Goal: Transaction & Acquisition: Subscribe to service/newsletter

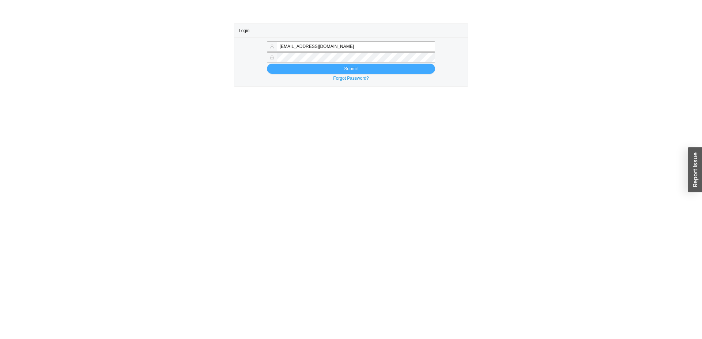
click at [380, 66] on button "Submit" at bounding box center [351, 69] width 168 height 10
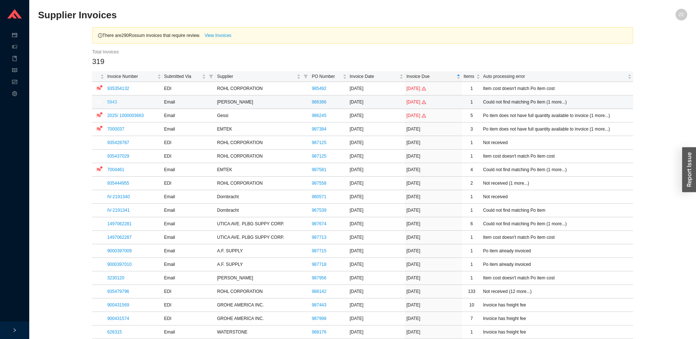
click at [112, 100] on link "5943" at bounding box center [112, 101] width 10 height 5
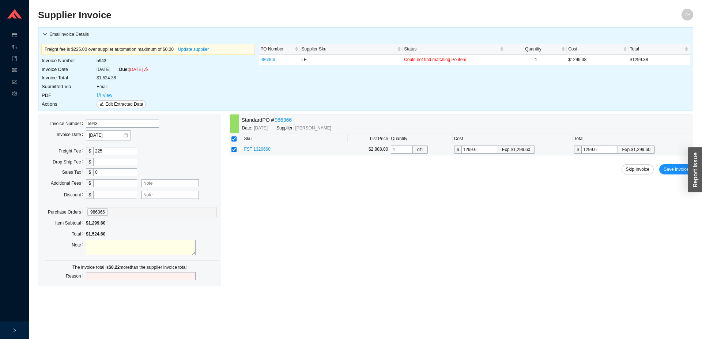
click at [490, 153] on input "1299.6" at bounding box center [480, 150] width 37 height 8
type input "1299."
type input "1299"
type input "1299.3"
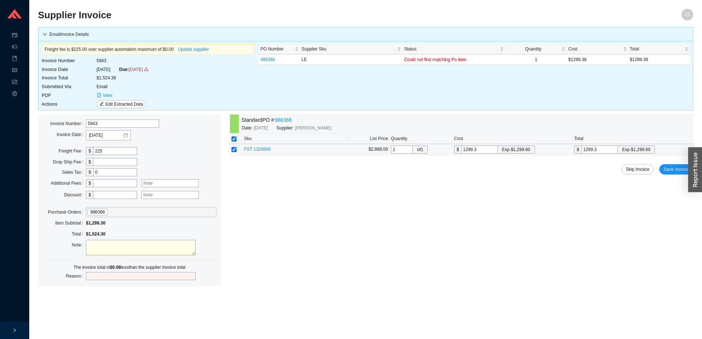
type input "1299.38"
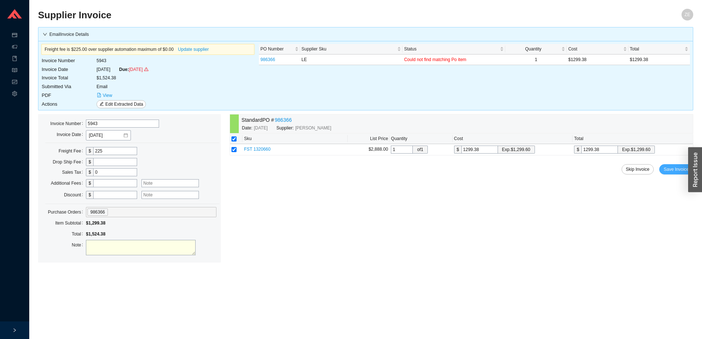
type input "1299.38"
click at [670, 167] on button "Save Invoice" at bounding box center [676, 169] width 34 height 10
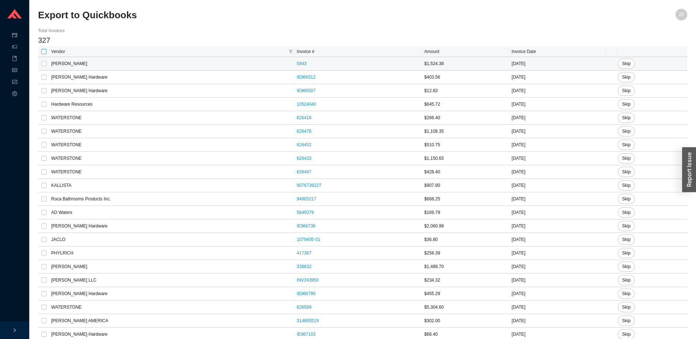
click at [45, 53] on input "checkbox" at bounding box center [43, 51] width 5 height 5
checkbox input "true"
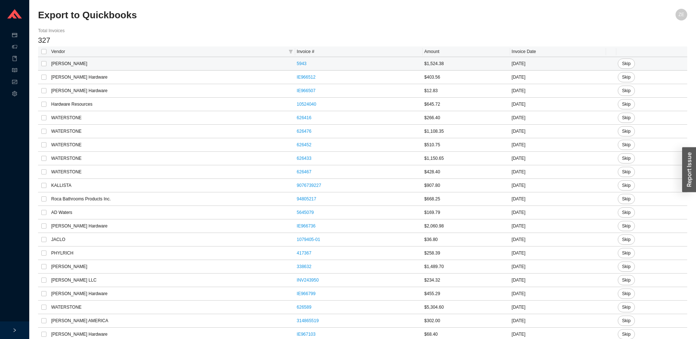
checkbox input "true"
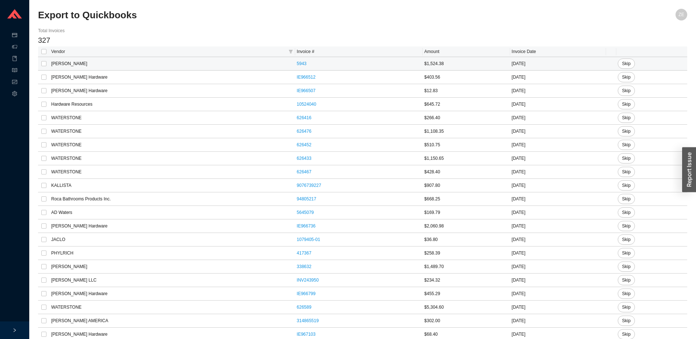
checkbox input "true"
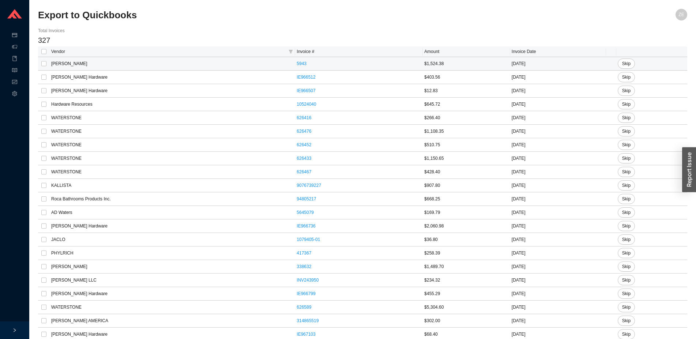
checkbox input "true"
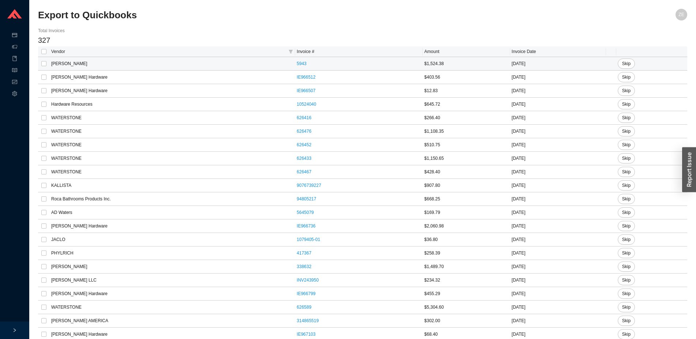
checkbox input "true"
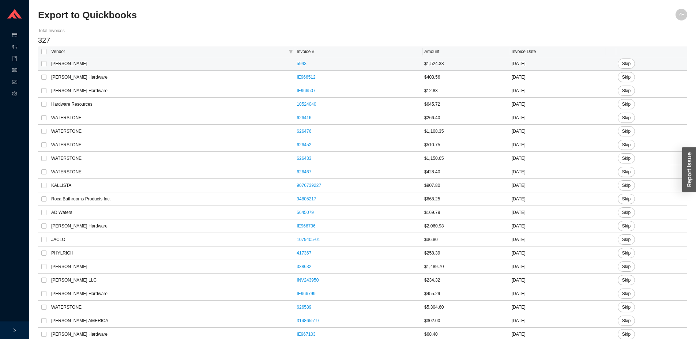
checkbox input "true"
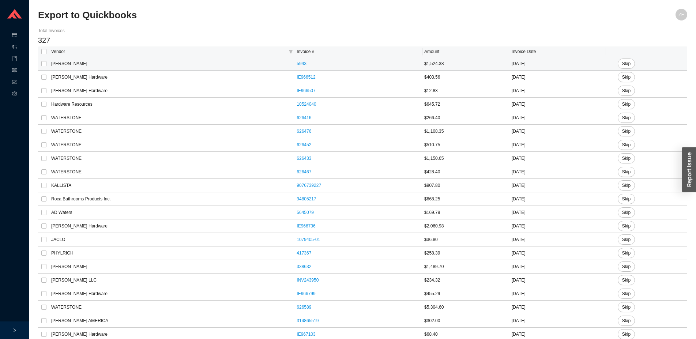
checkbox input "true"
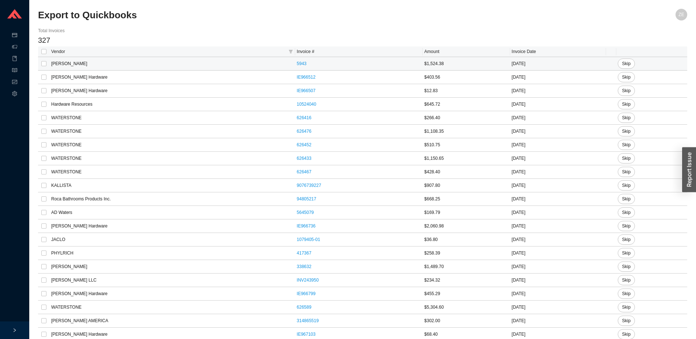
checkbox input "true"
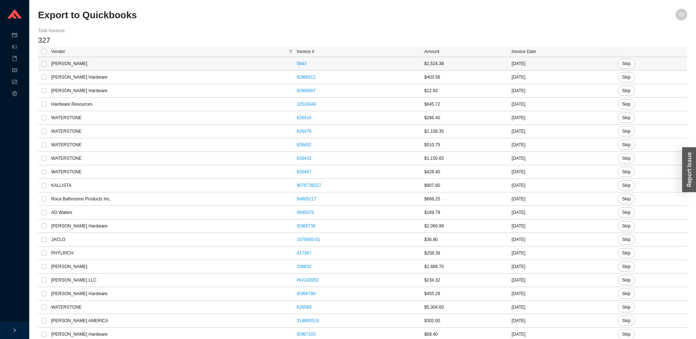
checkbox input "true"
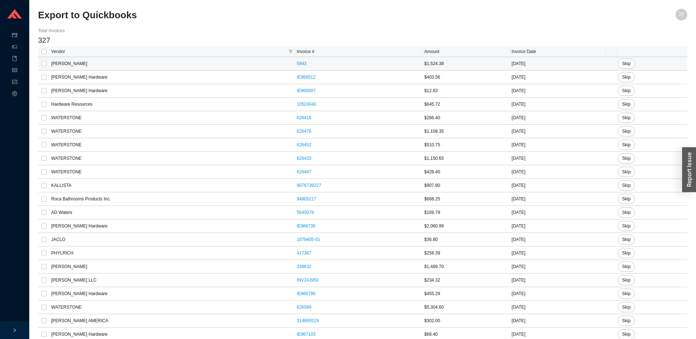
checkbox input "true"
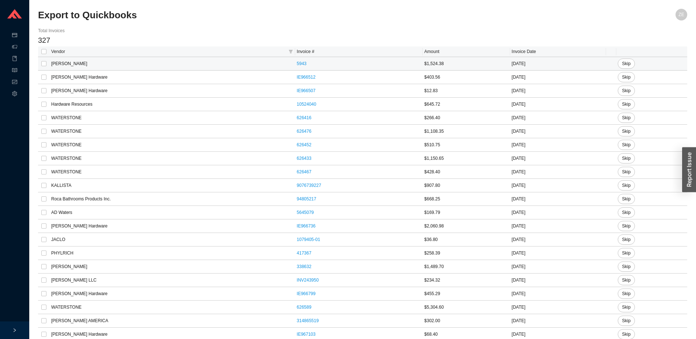
checkbox input "true"
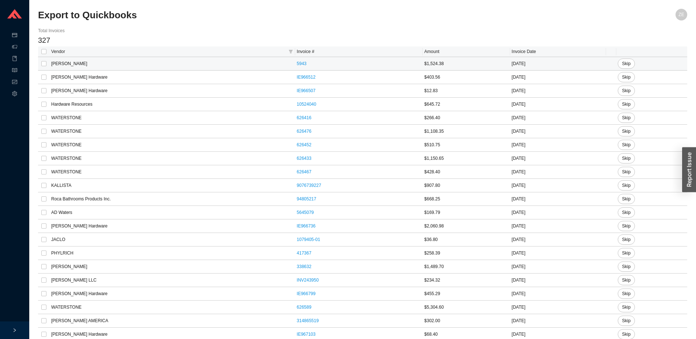
checkbox input "true"
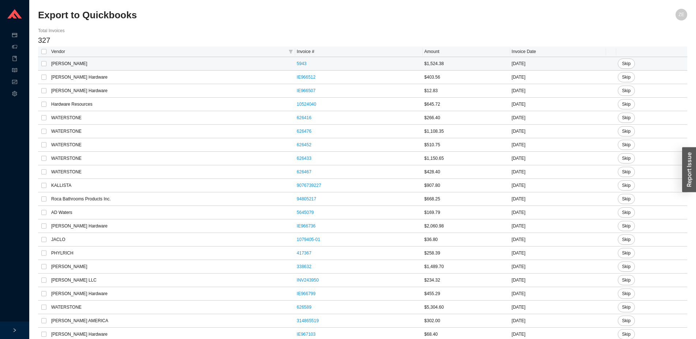
checkbox input "true"
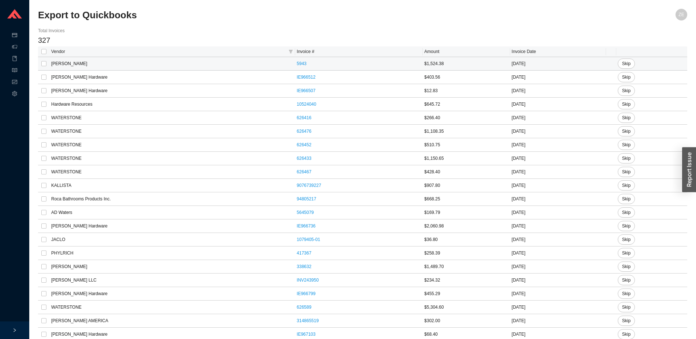
checkbox input "true"
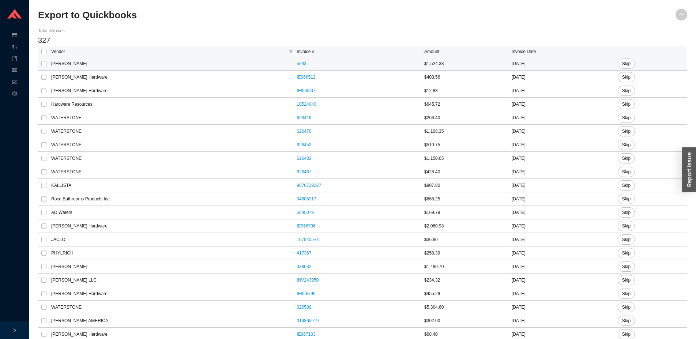
checkbox input "true"
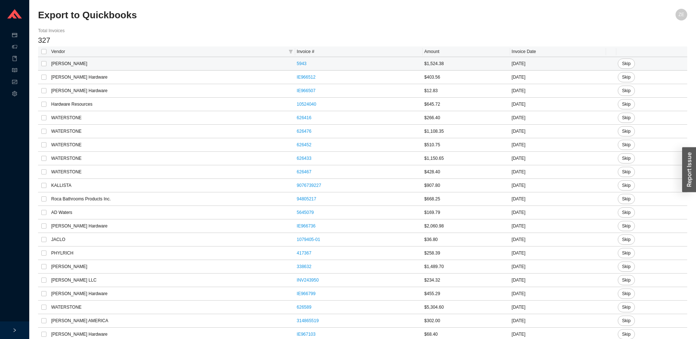
checkbox input "true"
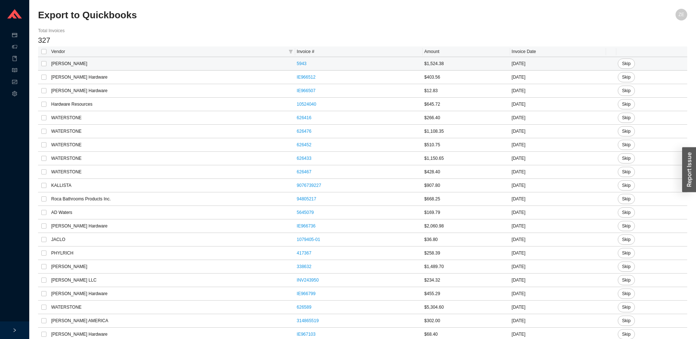
checkbox input "true"
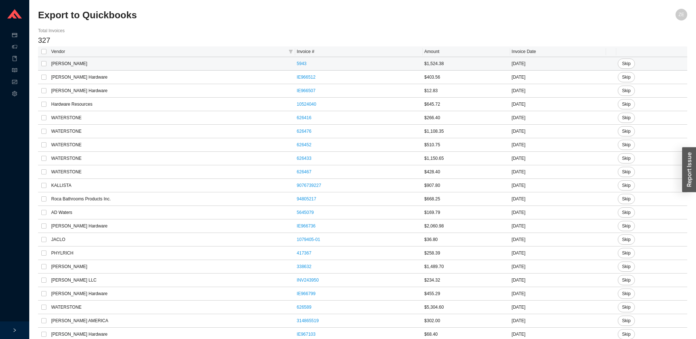
checkbox input "true"
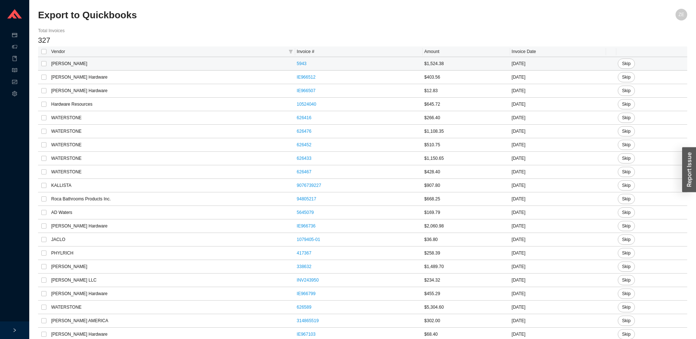
checkbox input "true"
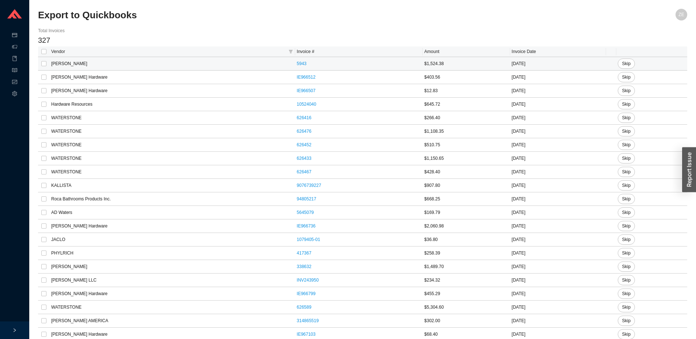
checkbox input "true"
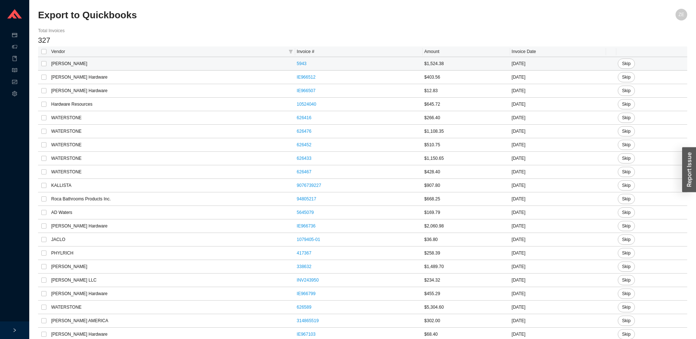
checkbox input "true"
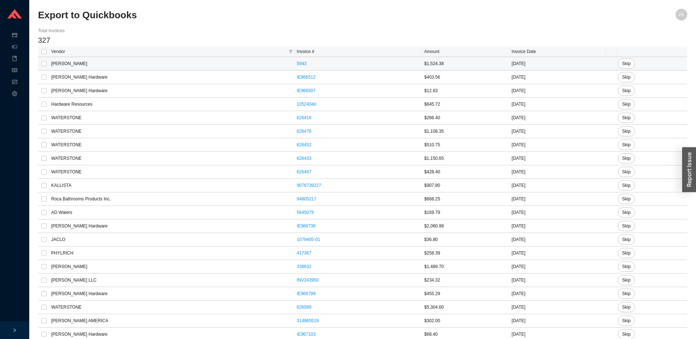
checkbox input "true"
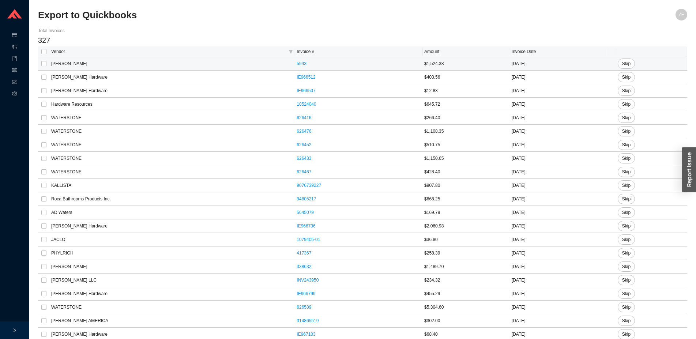
checkbox input "true"
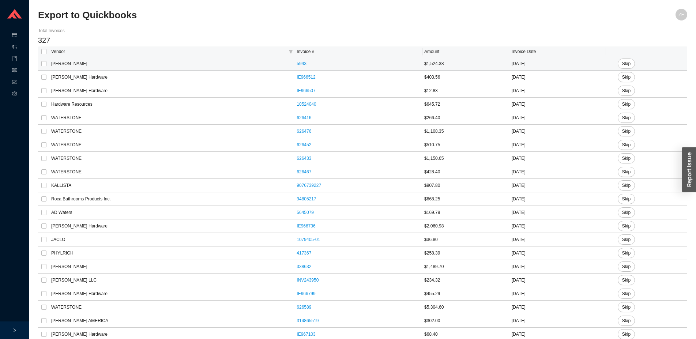
checkbox input "true"
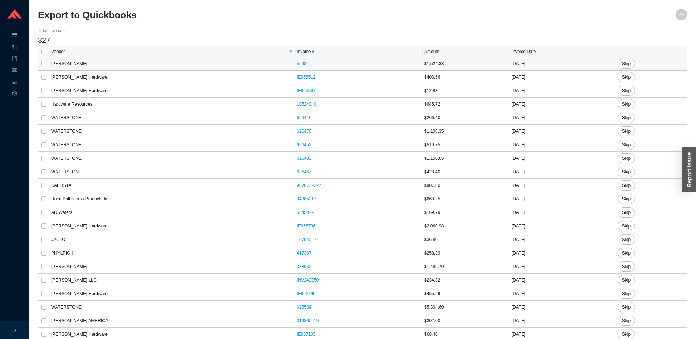
checkbox input "true"
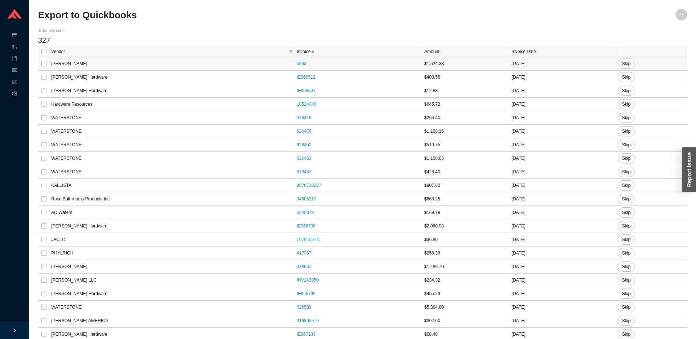
checkbox input "true"
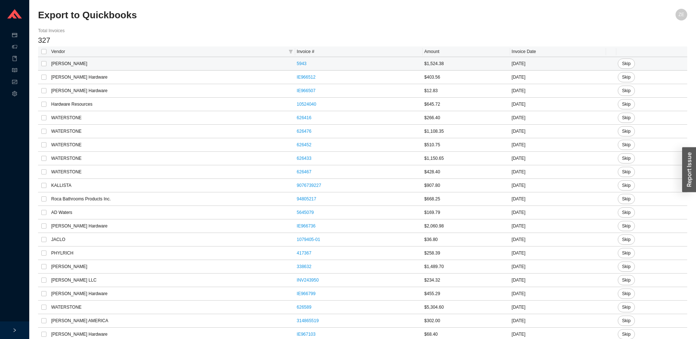
checkbox input "true"
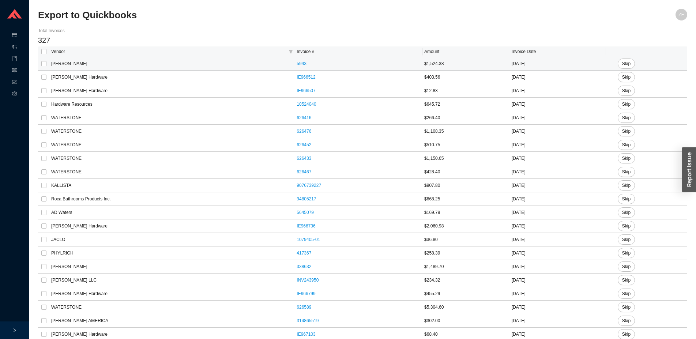
checkbox input "true"
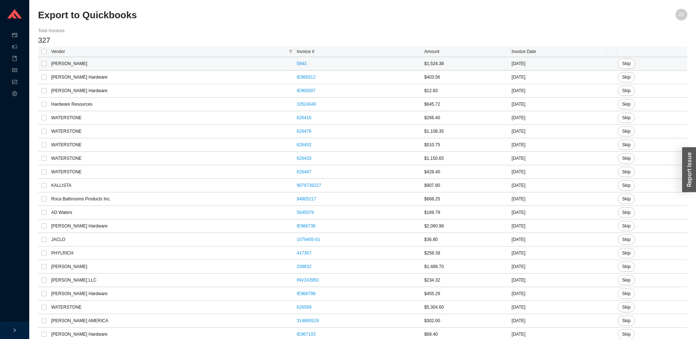
checkbox input "true"
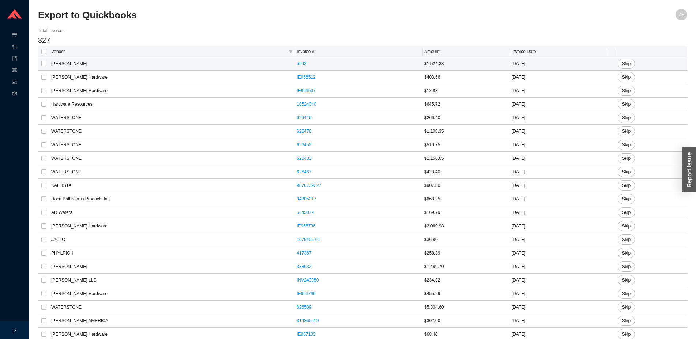
checkbox input "true"
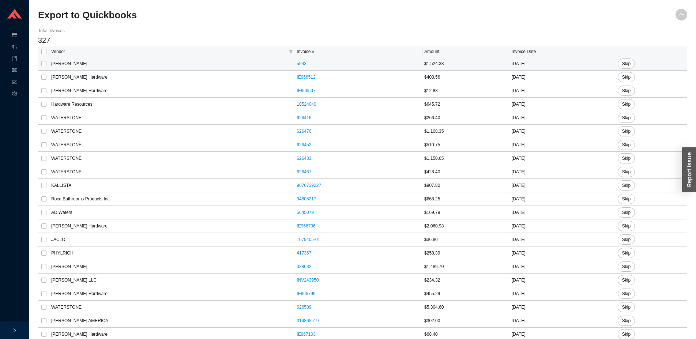
checkbox input "true"
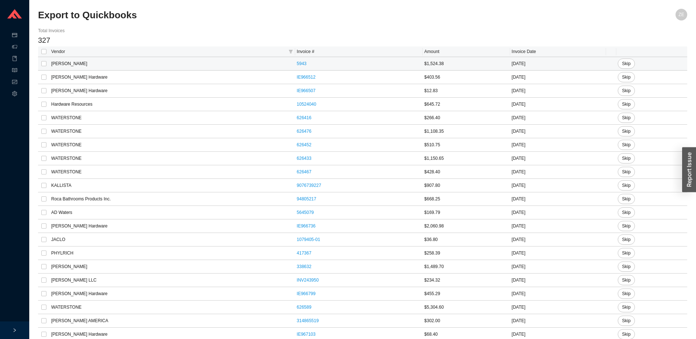
checkbox input "true"
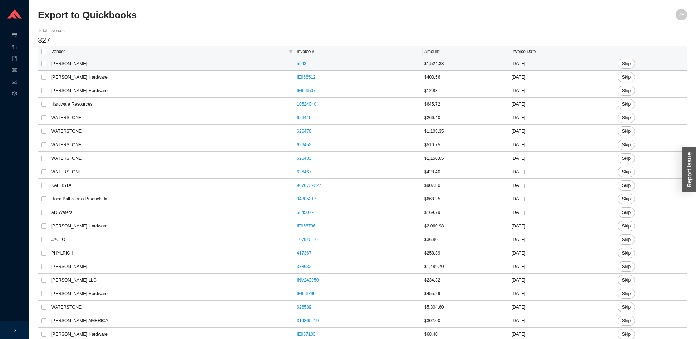
checkbox input "true"
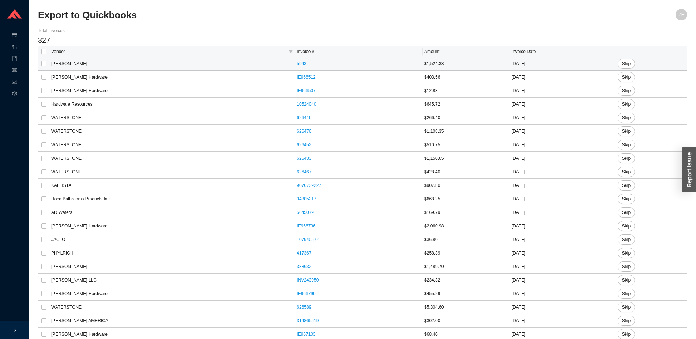
checkbox input "true"
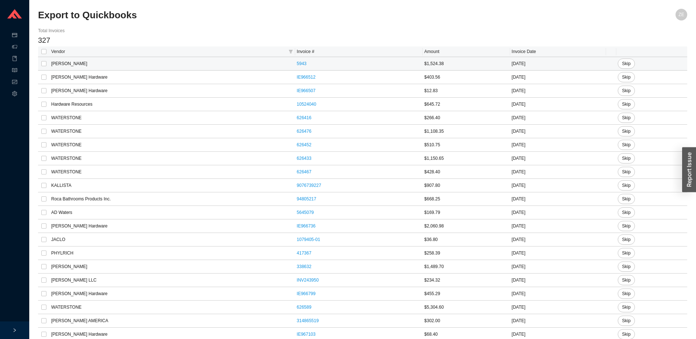
checkbox input "true"
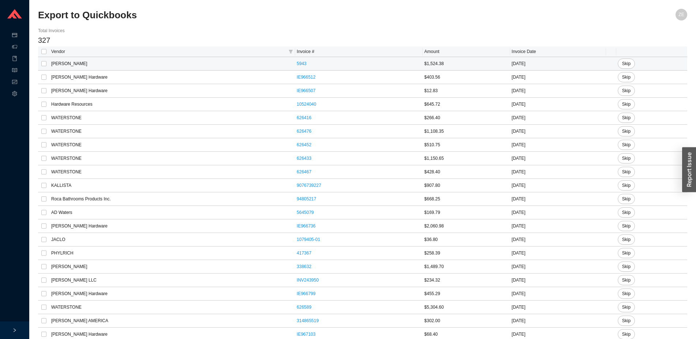
checkbox input "true"
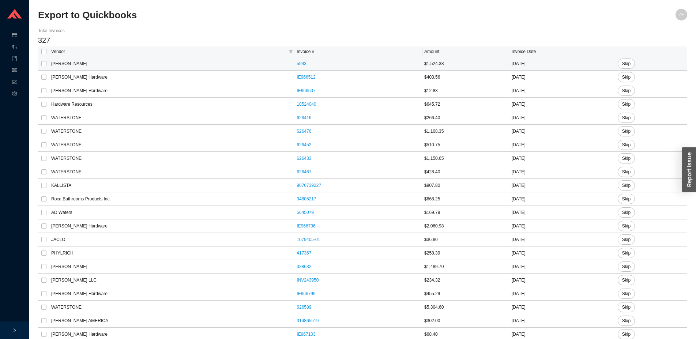
checkbox input "true"
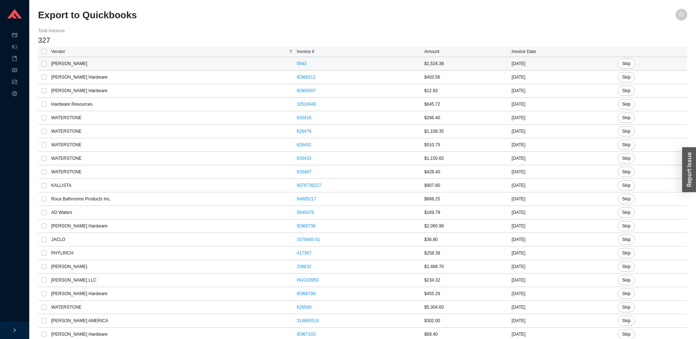
checkbox input "true"
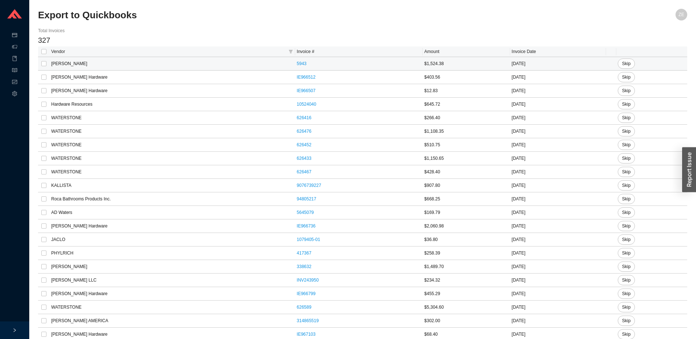
checkbox input "true"
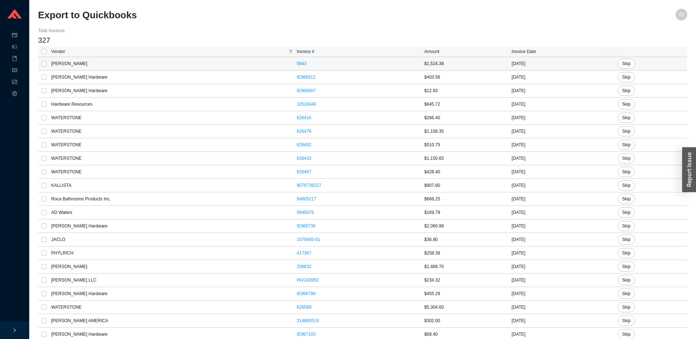
checkbox input "true"
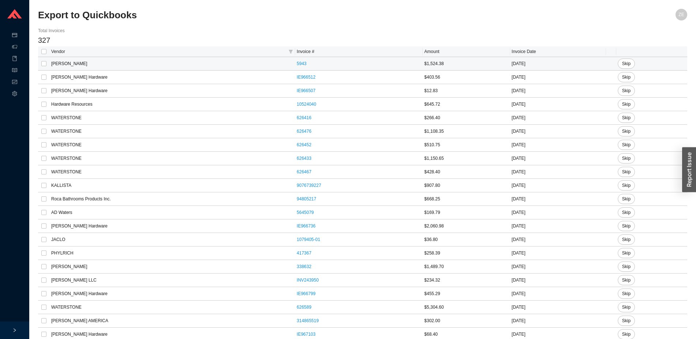
checkbox input "true"
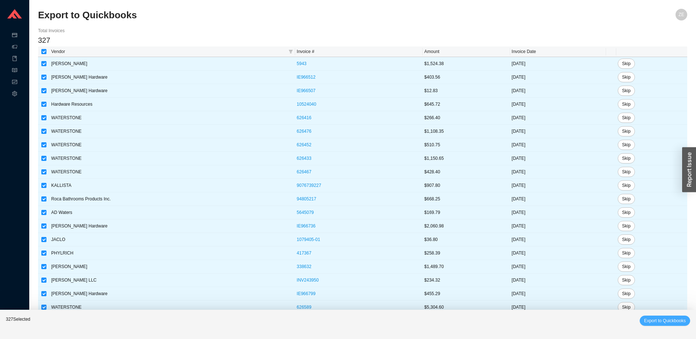
click at [644, 320] on button "Export to Quickbooks" at bounding box center [665, 321] width 50 height 10
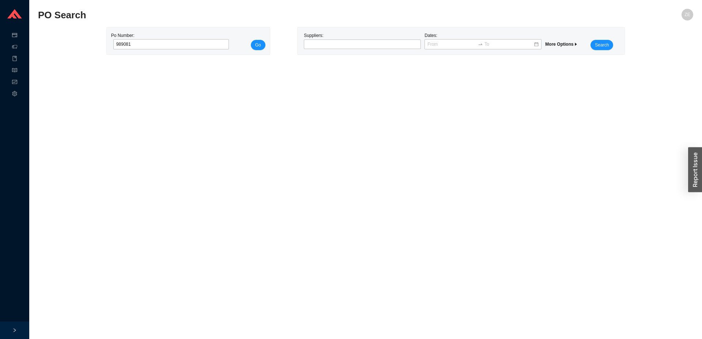
type input "989081"
click button "Go" at bounding box center [258, 45] width 15 height 10
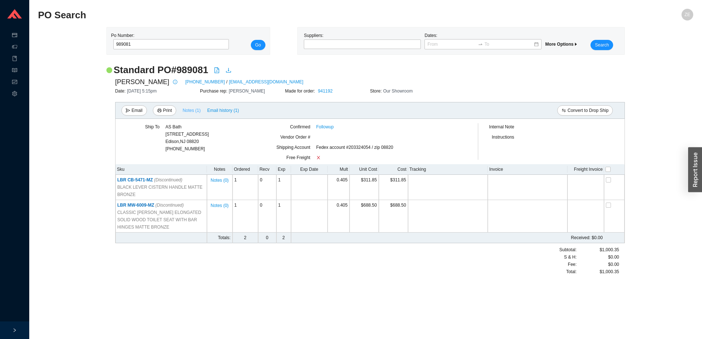
click at [187, 112] on span "Notes ( 1 )" at bounding box center [192, 110] width 18 height 7
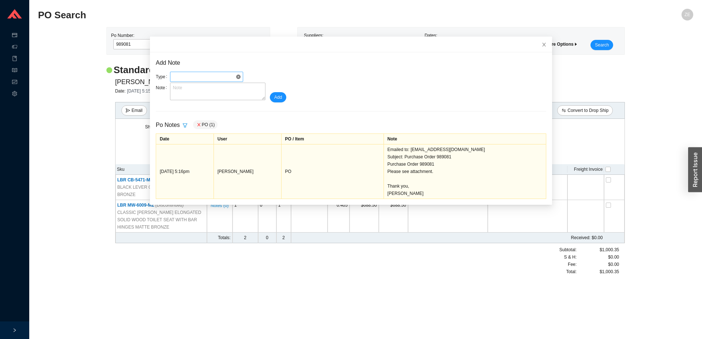
click at [217, 79] on span at bounding box center [206, 77] width 67 height 10
click at [200, 89] on div "Invoice" at bounding box center [202, 90] width 67 height 7
click at [201, 90] on textarea at bounding box center [217, 92] width 95 height 18
type textarea "paid in full $1000.35 via credit card"
click at [277, 97] on span "Add" at bounding box center [278, 97] width 8 height 7
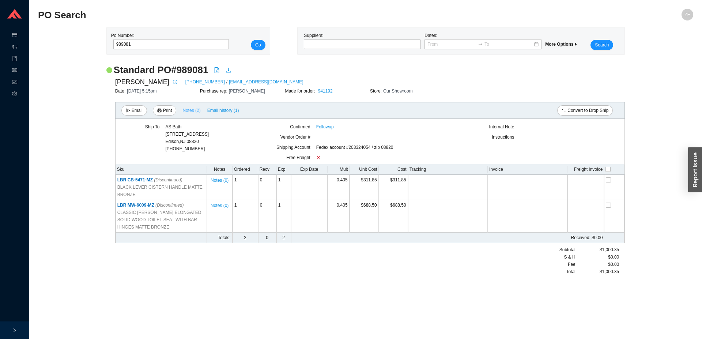
click at [197, 108] on span "Notes ( 2 )" at bounding box center [192, 110] width 18 height 7
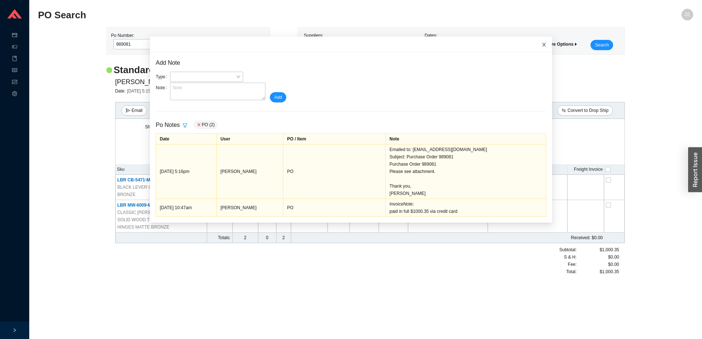
click at [538, 42] on span "Close" at bounding box center [544, 45] width 16 height 16
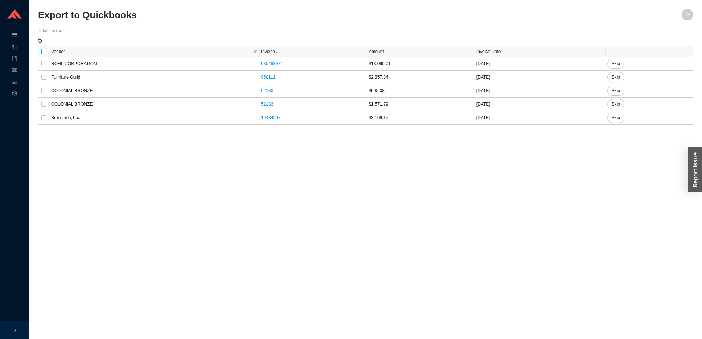
click at [43, 53] on input "checkbox" at bounding box center [43, 51] width 5 height 5
checkbox input "true"
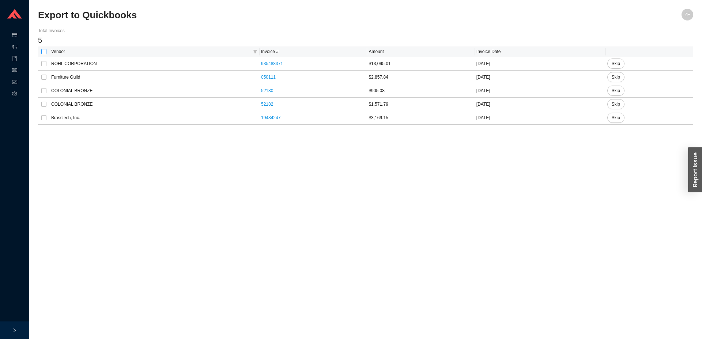
checkbox input "true"
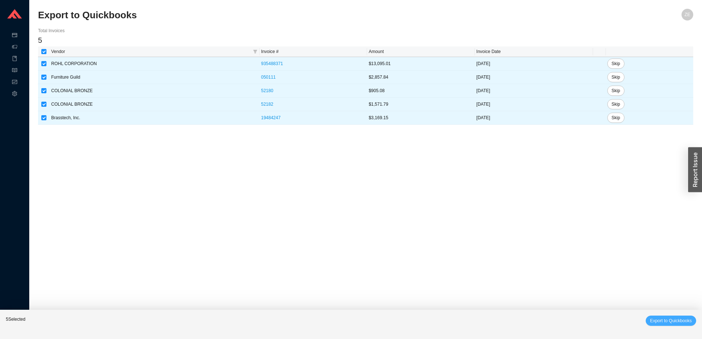
click at [683, 321] on span "Export to Quickbooks" at bounding box center [671, 320] width 42 height 7
checkbox input "false"
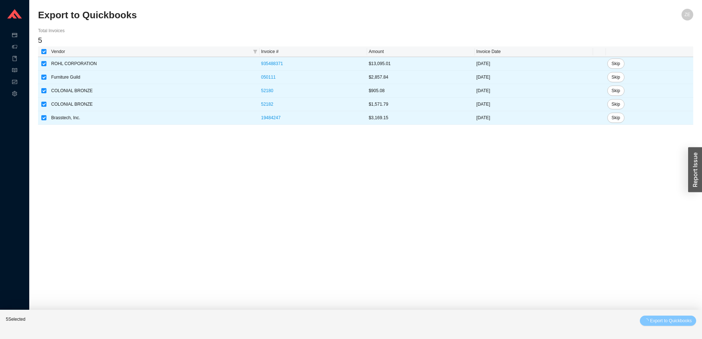
checkbox input "false"
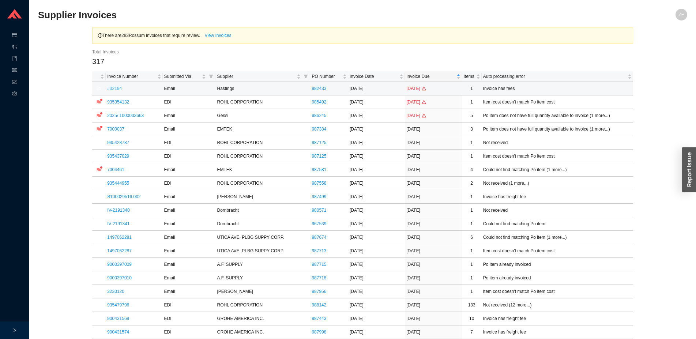
click at [119, 88] on link "#32194" at bounding box center [114, 88] width 15 height 5
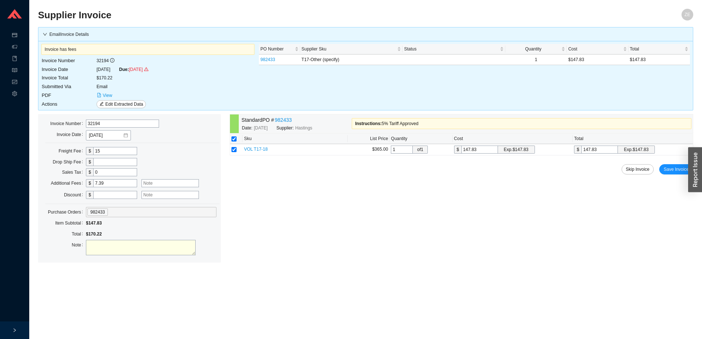
click at [185, 184] on input "text" at bounding box center [170, 183] width 57 height 8
type input "tariff"
click at [678, 169] on span "Save Invoice" at bounding box center [676, 169] width 25 height 7
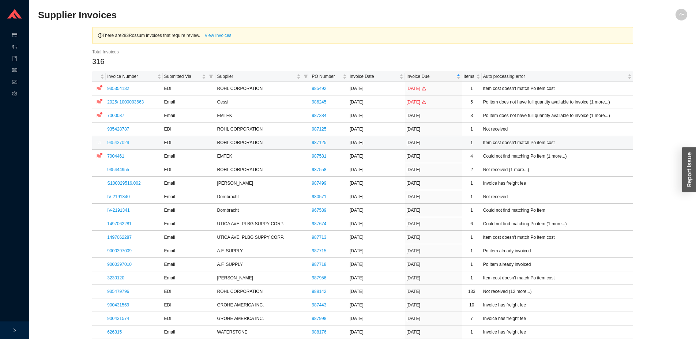
click at [119, 142] on link "935437029" at bounding box center [118, 142] width 22 height 5
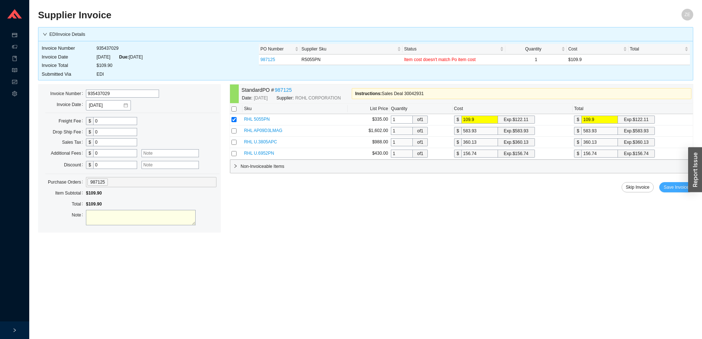
click at [672, 185] on span "Save Invoice" at bounding box center [676, 187] width 25 height 7
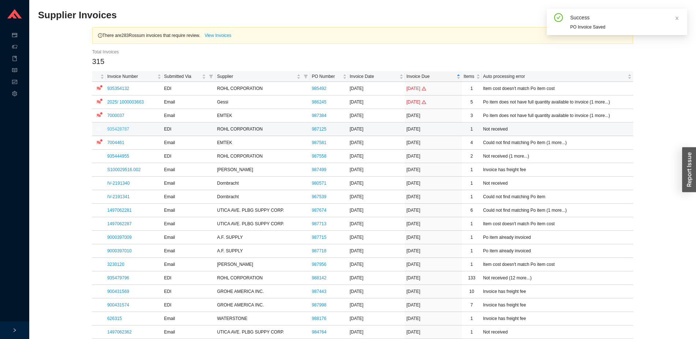
click at [119, 128] on link "935428787" at bounding box center [118, 129] width 22 height 5
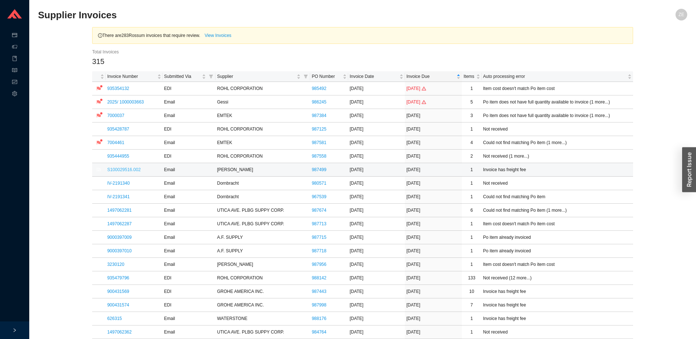
click at [129, 169] on link "S100029516.002" at bounding box center [123, 169] width 33 height 5
click at [99, 169] on icon "flag" at bounding box center [99, 170] width 4 height 4
click at [109, 144] on input at bounding box center [98, 143] width 91 height 10
type input "e"
click at [122, 236] on link "9000397009" at bounding box center [119, 237] width 25 height 5
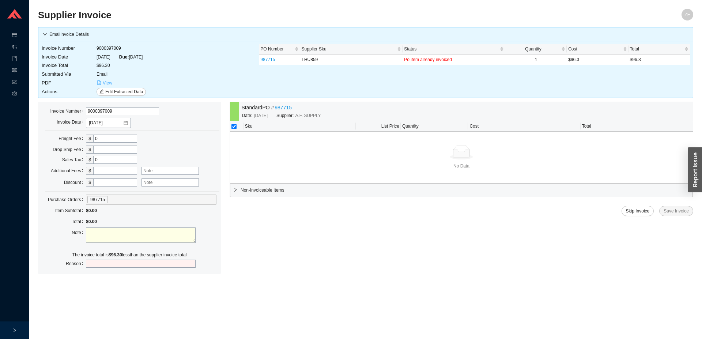
click at [106, 83] on span "View" at bounding box center [108, 82] width 10 height 7
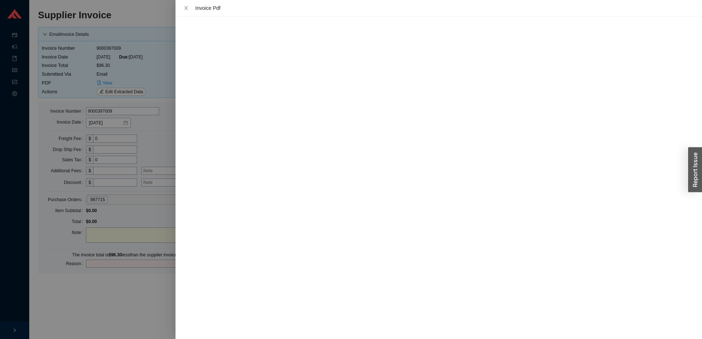
click at [78, 283] on div at bounding box center [351, 169] width 702 height 339
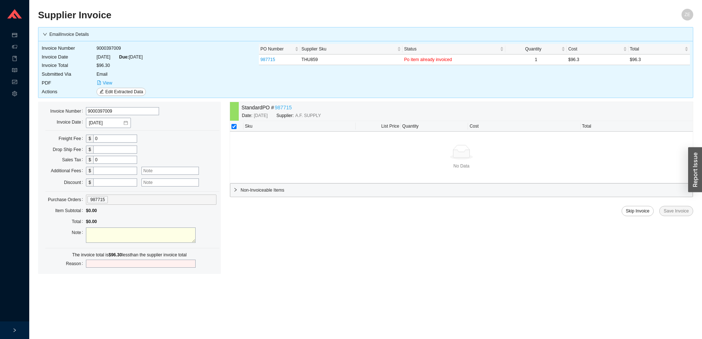
click at [282, 108] on link "987715" at bounding box center [283, 108] width 17 height 8
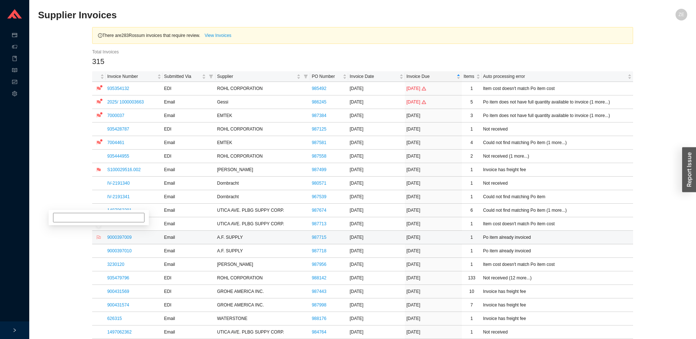
click at [100, 238] on icon "flag" at bounding box center [99, 238] width 4 height 4
click at [101, 206] on div "Zehava Ehrenreich on 9/29/2025" at bounding box center [99, 214] width 100 height 22
click at [102, 209] on input at bounding box center [98, 211] width 91 height 10
type input "emld them"
click at [125, 251] on link "9000397010" at bounding box center [119, 250] width 25 height 5
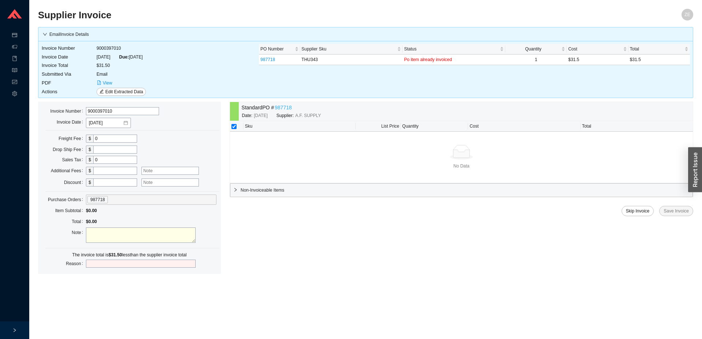
click at [290, 107] on link "987718" at bounding box center [283, 108] width 17 height 8
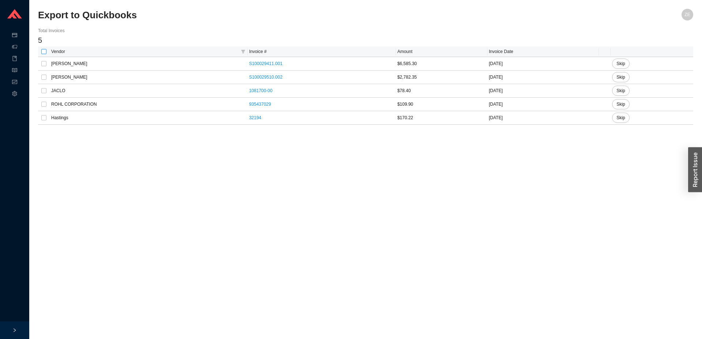
click at [44, 51] on input "checkbox" at bounding box center [43, 51] width 5 height 5
checkbox input "true"
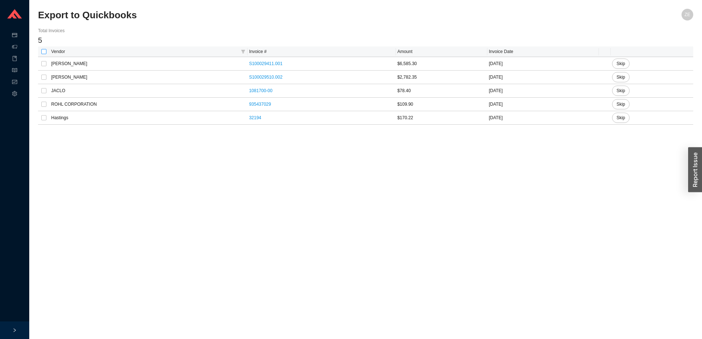
checkbox input "true"
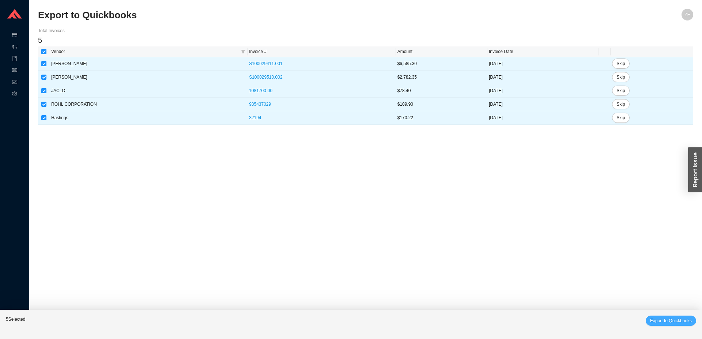
click at [672, 316] on button "Export to Quickbooks" at bounding box center [671, 321] width 50 height 10
checkbox input "false"
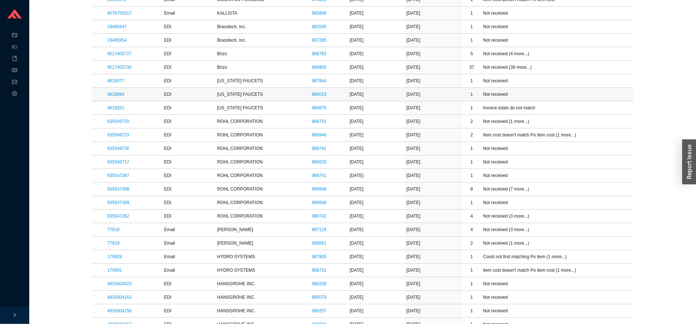
scroll to position [3459, 0]
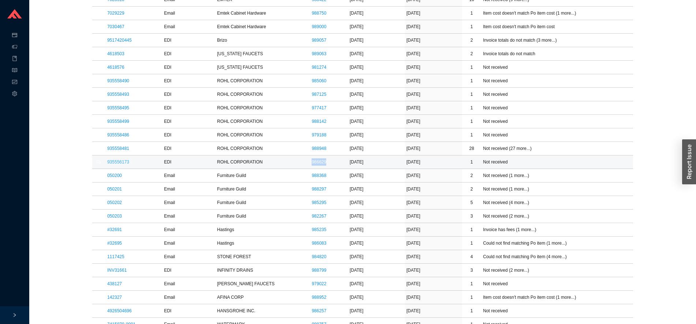
click at [117, 161] on link "935556173" at bounding box center [118, 161] width 22 height 5
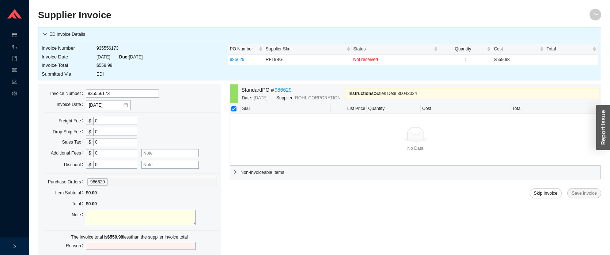
click at [305, 72] on div "PO Number Supplier Sku Status Quantity Cost Total 986629 RF19BG Not received 1 …" at bounding box center [413, 61] width 374 height 35
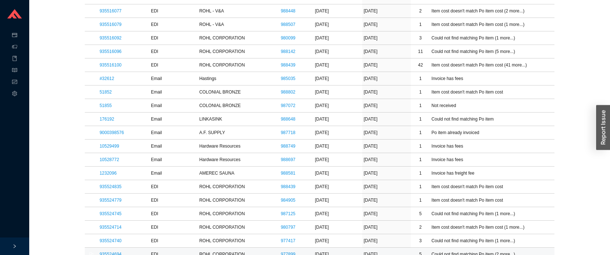
scroll to position [2893, 0]
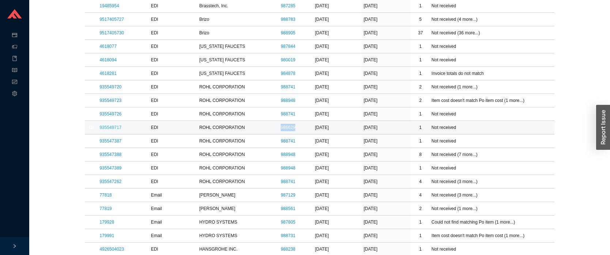
click at [117, 128] on link "935549717" at bounding box center [110, 127] width 22 height 5
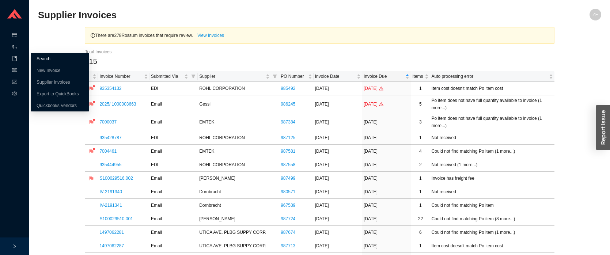
click at [37, 60] on link "Search" at bounding box center [44, 58] width 14 height 5
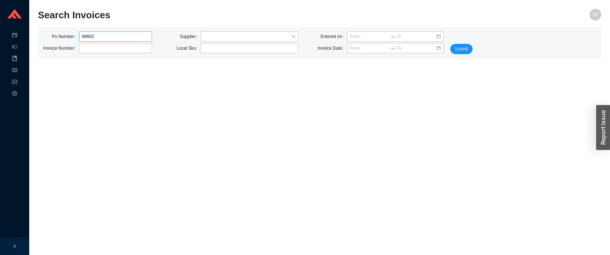
type input "986629"
click button "Submit" at bounding box center [462, 49] width 22 height 10
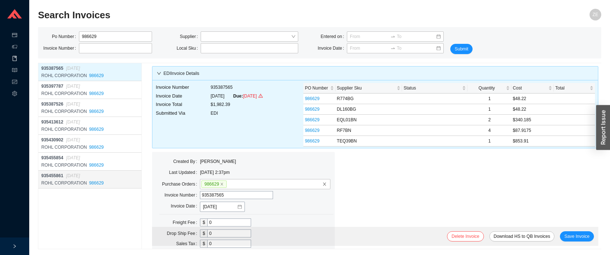
click at [110, 181] on div "ROHL CORPORATION 986629" at bounding box center [90, 183] width 99 height 7
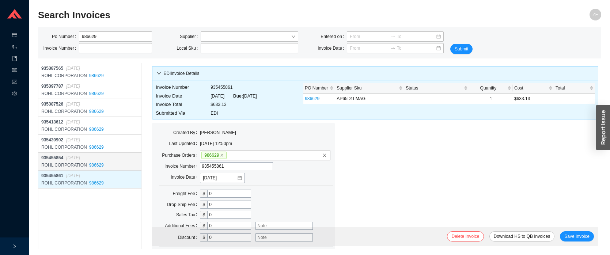
click at [120, 166] on div "ROHL CORPORATION 986629" at bounding box center [90, 165] width 99 height 7
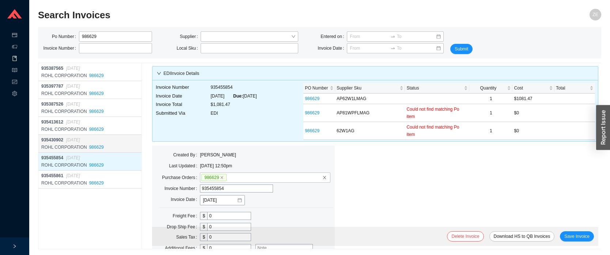
click at [122, 150] on div "ROHL CORPORATION 986629" at bounding box center [90, 147] width 99 height 7
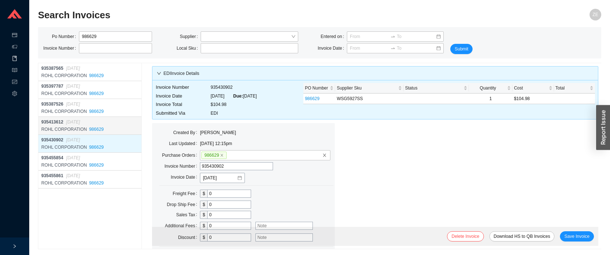
click at [119, 126] on div "935413612 09/05/2025" at bounding box center [90, 122] width 99 height 7
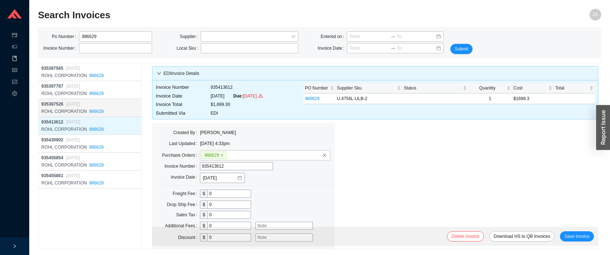
click at [116, 101] on div "935387526 09/02/2025" at bounding box center [90, 104] width 99 height 7
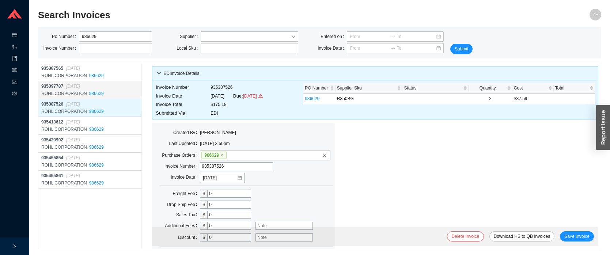
click at [117, 90] on div "935397787 09/03/2025" at bounding box center [90, 86] width 99 height 7
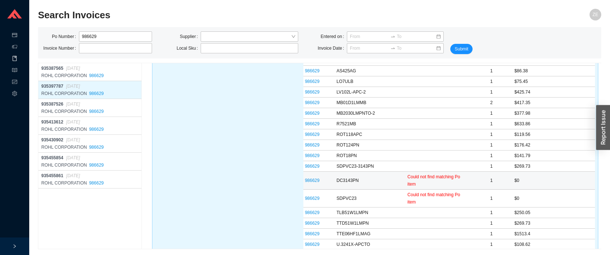
scroll to position [140, 0]
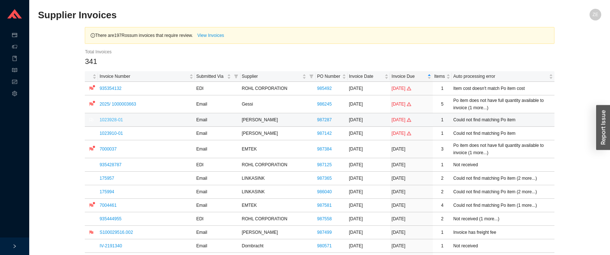
click at [110, 118] on link "1023928-01" at bounding box center [110, 119] width 23 height 5
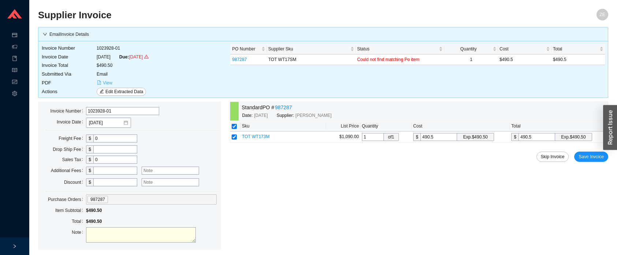
click at [110, 82] on span "View" at bounding box center [108, 82] width 10 height 7
click at [600, 159] on span "Save Invoice" at bounding box center [590, 156] width 25 height 7
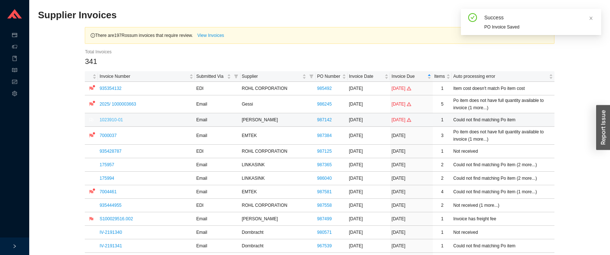
click at [112, 119] on link "1023910-01" at bounding box center [110, 119] width 23 height 5
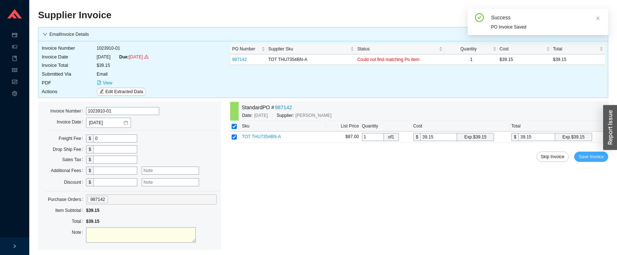
click at [584, 156] on span "Save Invoice" at bounding box center [590, 156] width 25 height 7
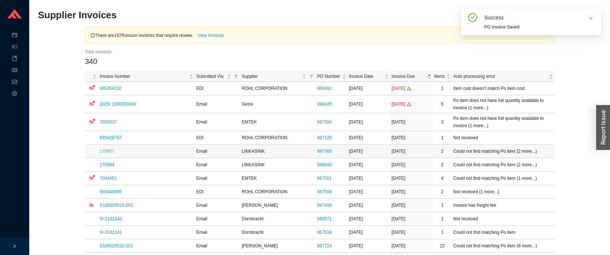
click at [106, 152] on link "175957" at bounding box center [106, 151] width 15 height 5
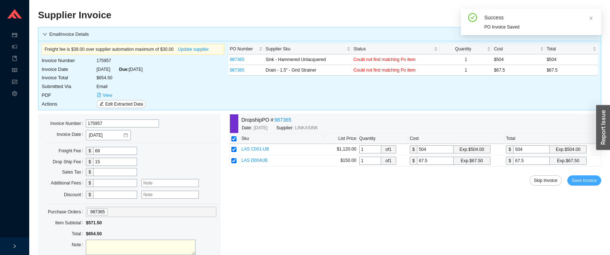
click at [587, 179] on span "Save Invoice" at bounding box center [584, 180] width 25 height 7
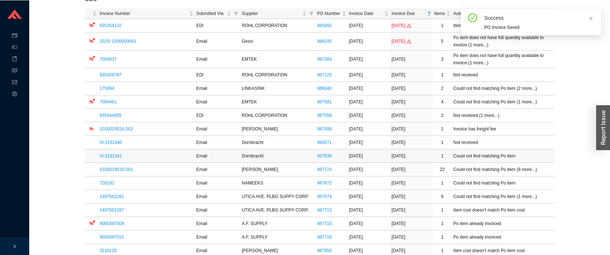
scroll to position [75, 0]
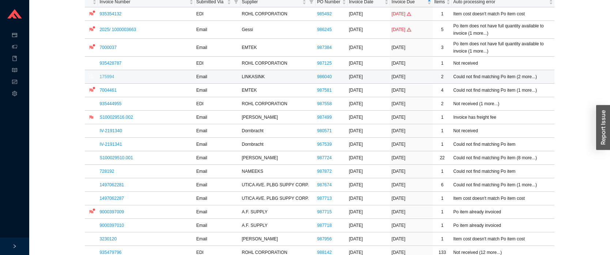
click at [105, 77] on link "175994" at bounding box center [106, 76] width 15 height 5
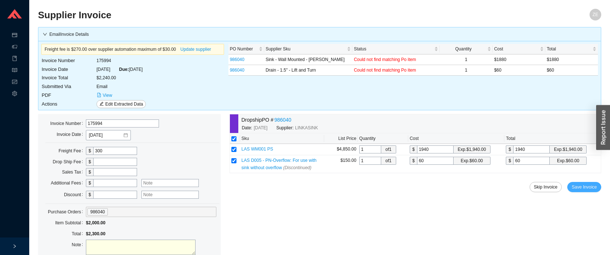
click at [579, 183] on button "Save Invoice" at bounding box center [585, 187] width 34 height 10
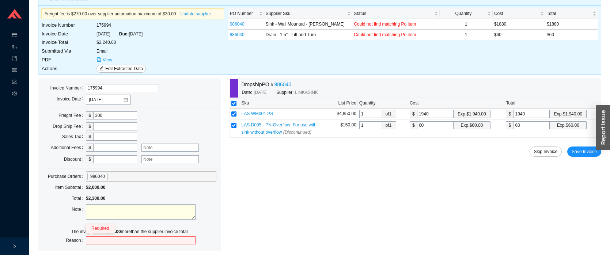
click at [314, 231] on div "Dropship PO # 986040 Date: 8/22/2025 Supplier: LINKASINK Sku List Price Quantit…" at bounding box center [416, 165] width 372 height 172
click at [193, 183] on div "$2,000.00" at bounding box center [151, 188] width 131 height 10
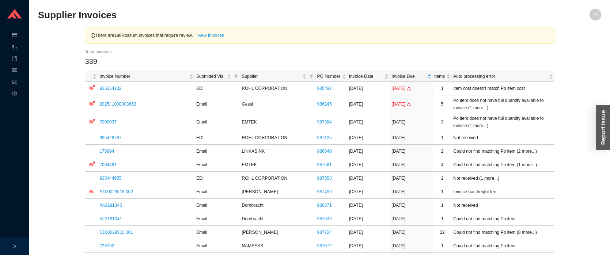
click at [225, 0] on html "Purchase Orders Shipping Invoicing Products Reports System Supplier Invoices ZE…" at bounding box center [305, 127] width 610 height 255
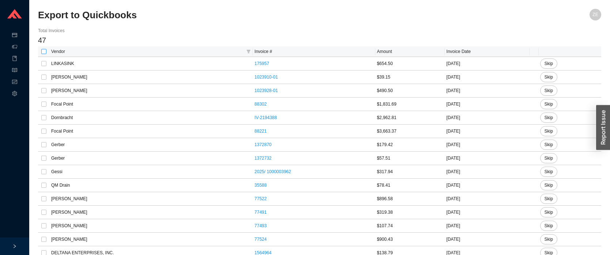
click at [44, 50] on input "checkbox" at bounding box center [43, 51] width 5 height 5
checkbox input "true"
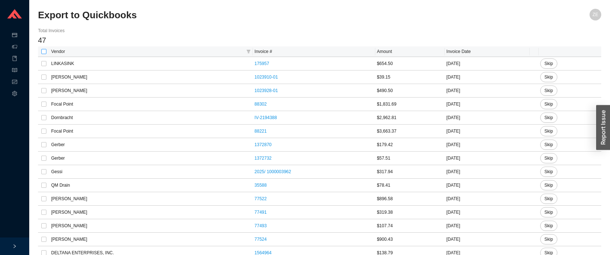
checkbox input "true"
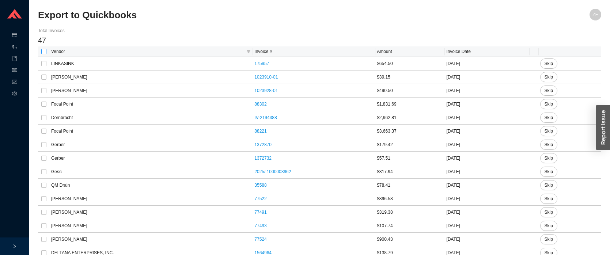
checkbox input "true"
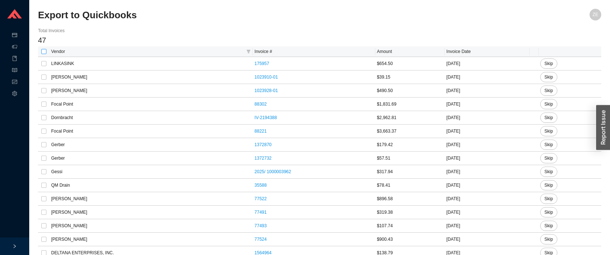
checkbox input "true"
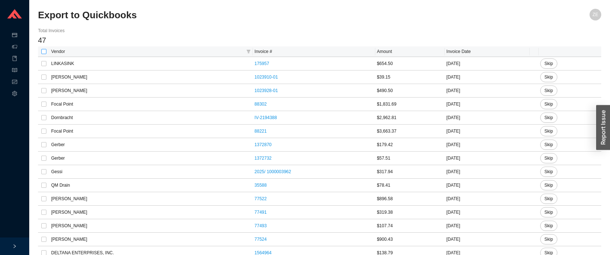
checkbox input "true"
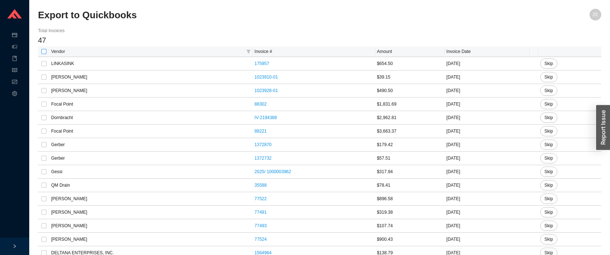
checkbox input "true"
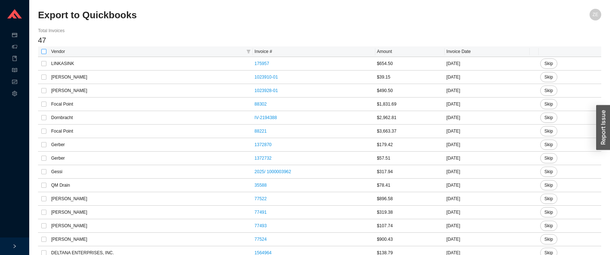
checkbox input "true"
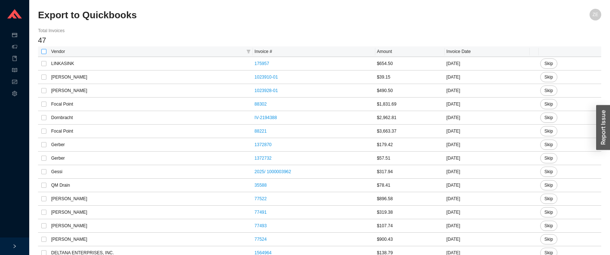
checkbox input "true"
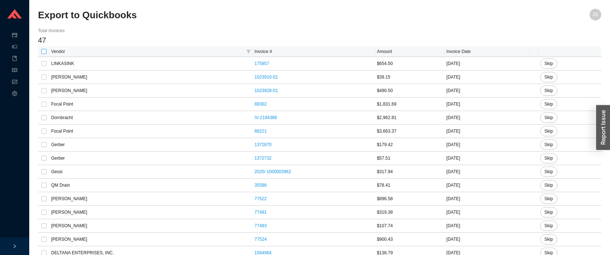
checkbox input "true"
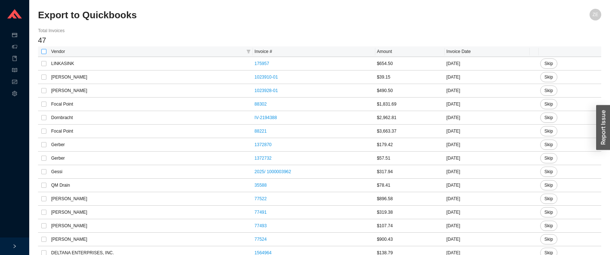
checkbox input "true"
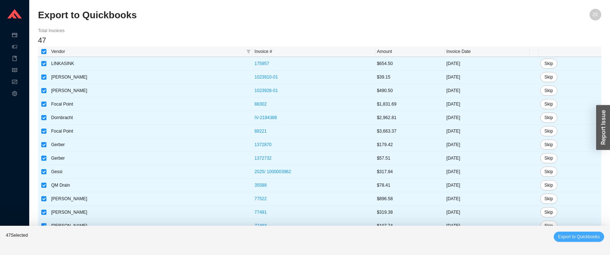
click at [573, 234] on span "Export to Quickbooks" at bounding box center [580, 236] width 42 height 7
checkbox input "false"
